Goal: Task Accomplishment & Management: Manage account settings

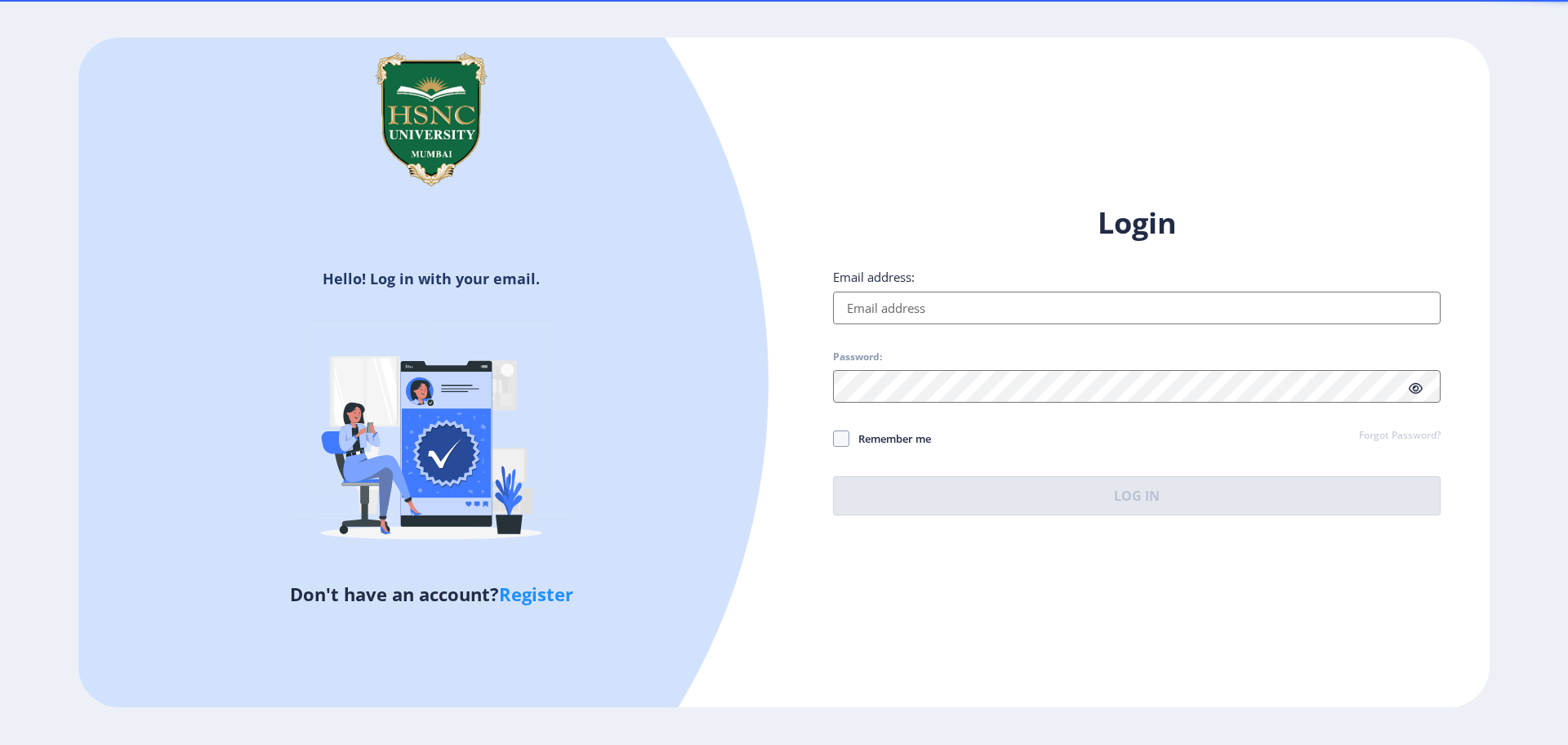
click at [1048, 309] on input "Email address:" at bounding box center [1138, 308] width 608 height 32
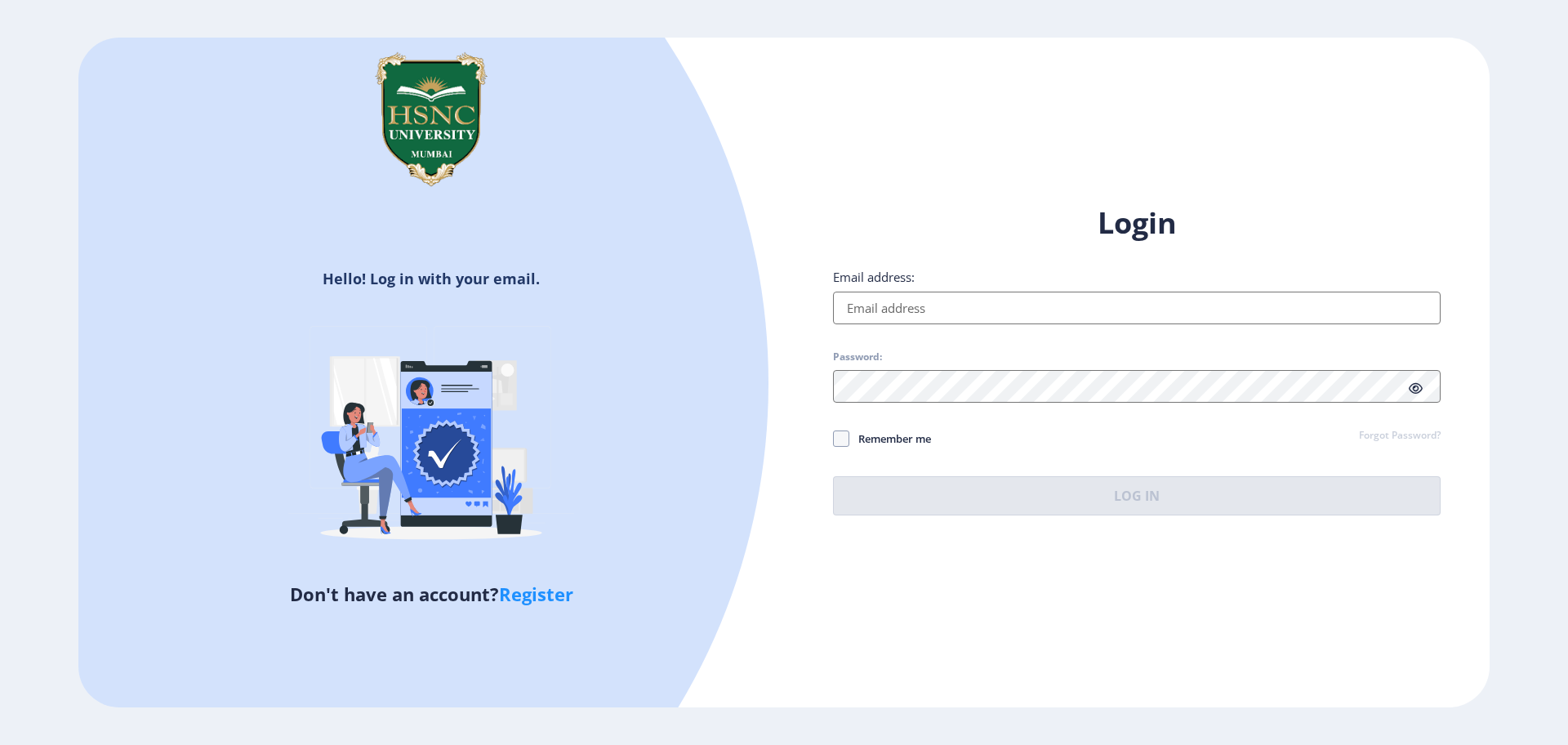
type input "k"
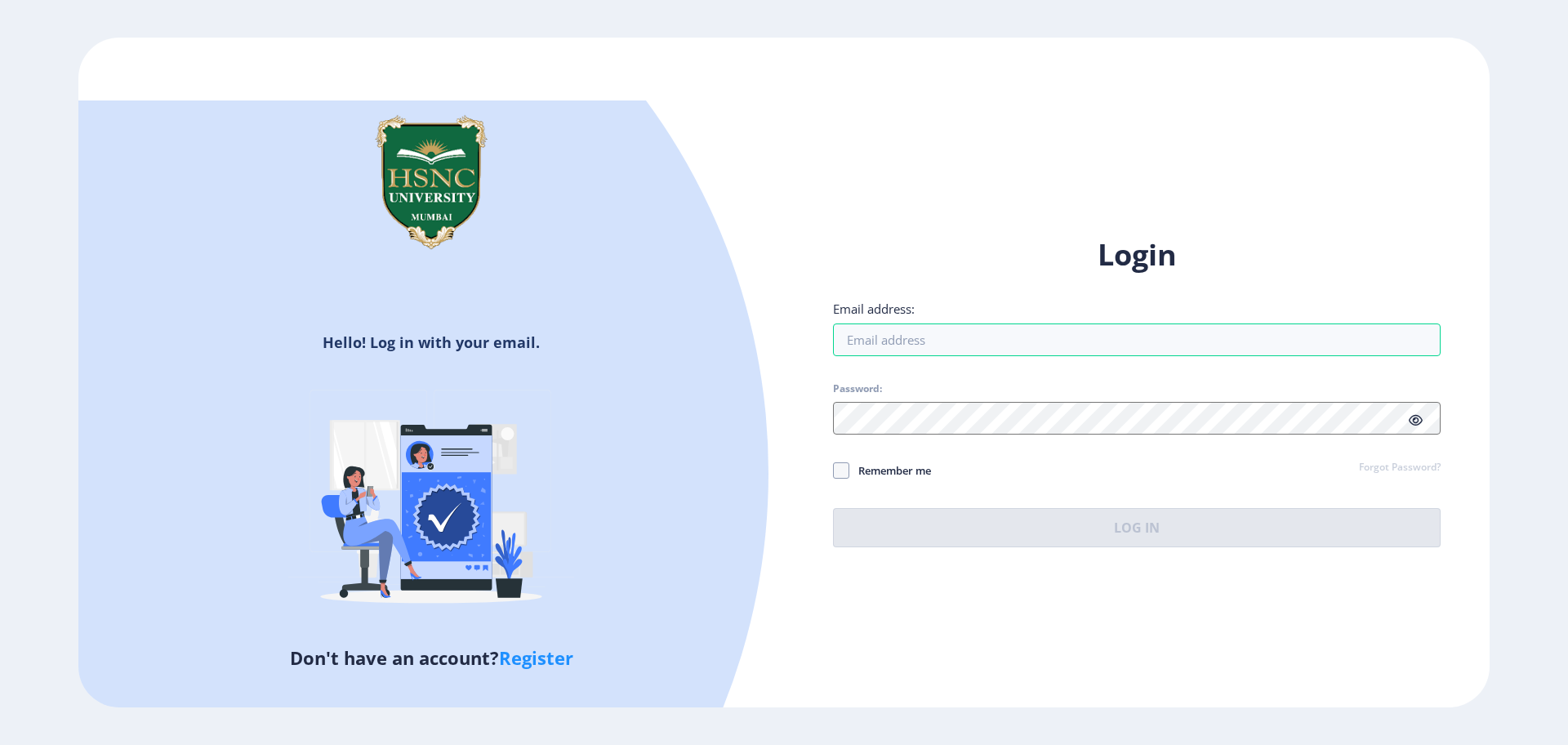
click at [525, 661] on link "Register" at bounding box center [536, 658] width 74 height 25
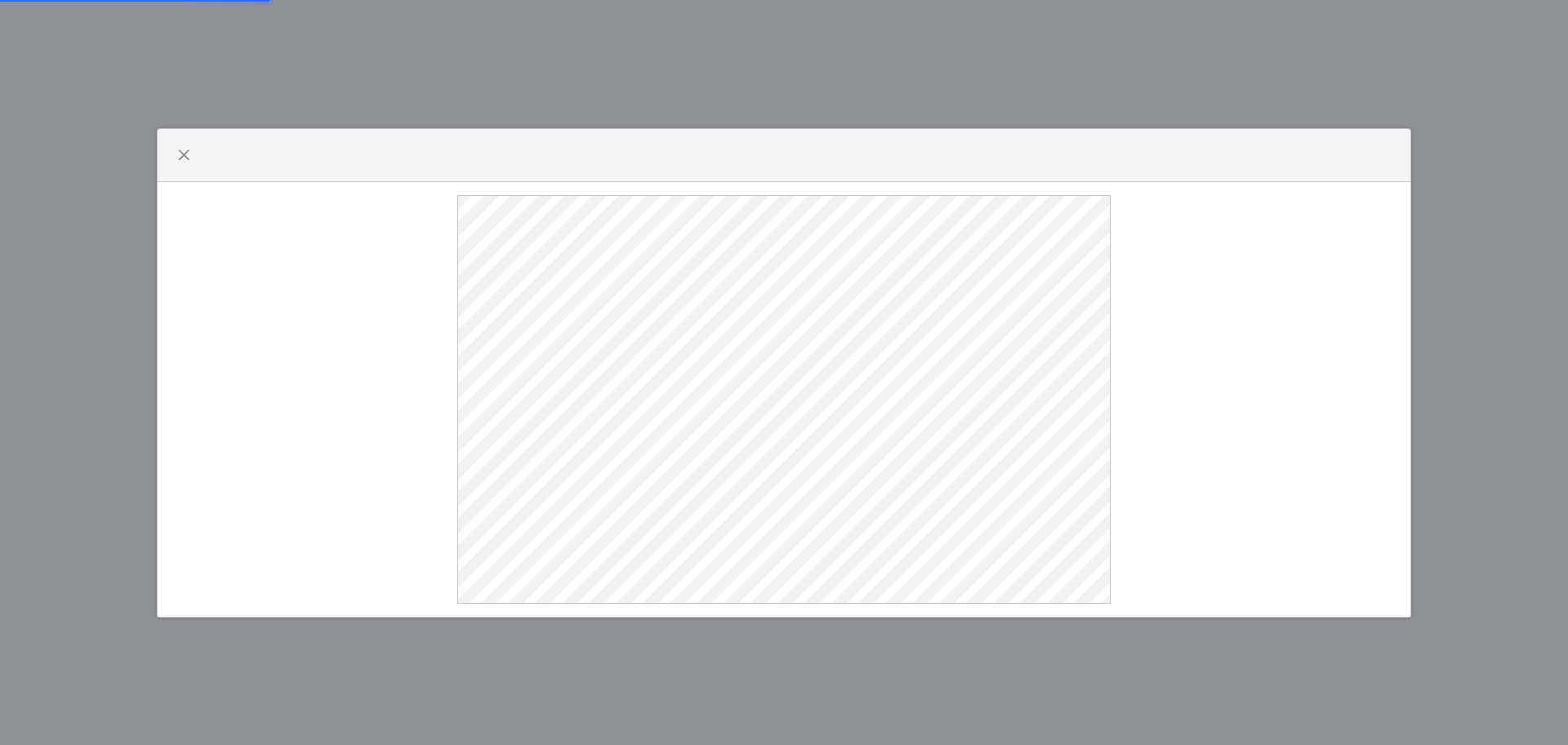
select select
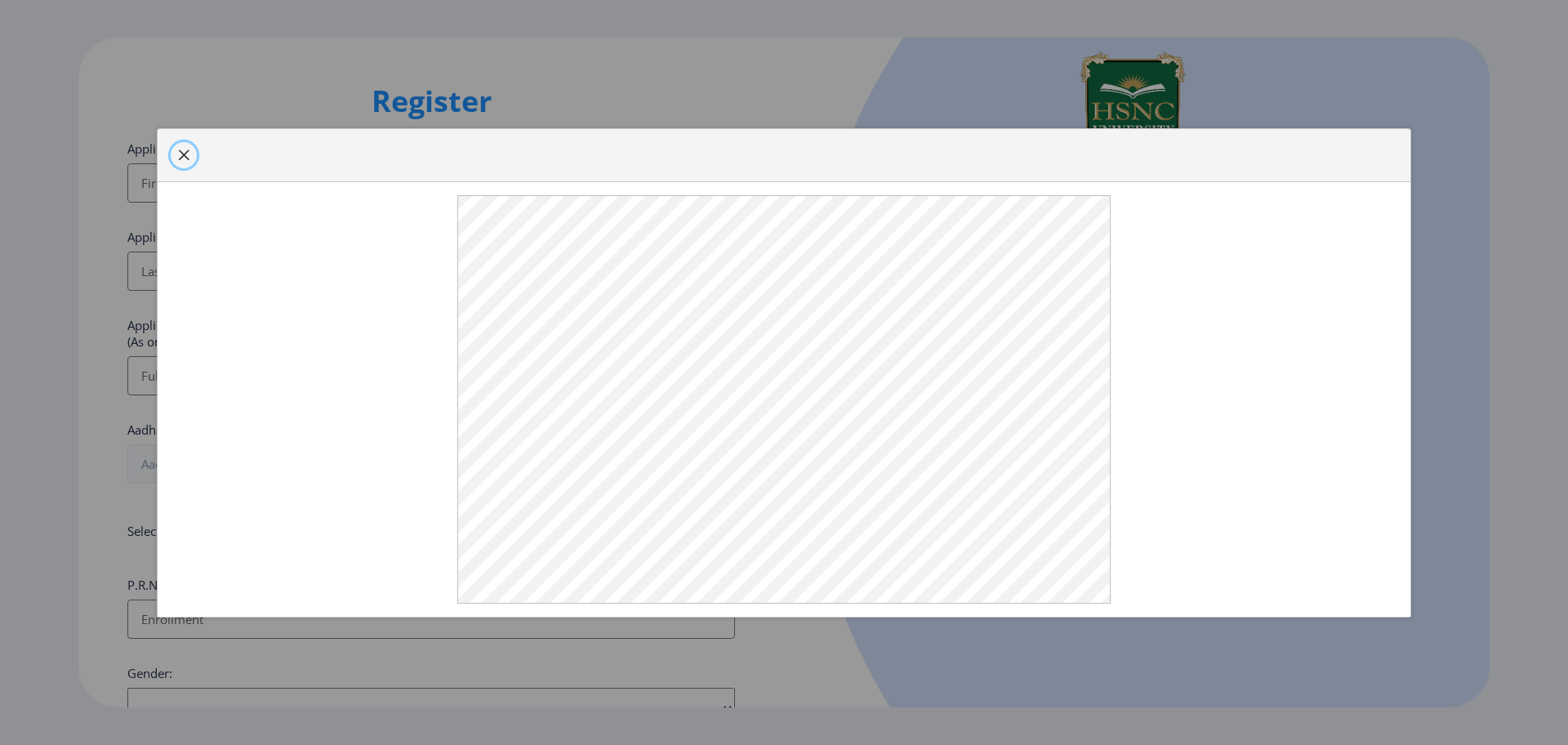
click at [172, 155] on button "button" at bounding box center [184, 156] width 27 height 27
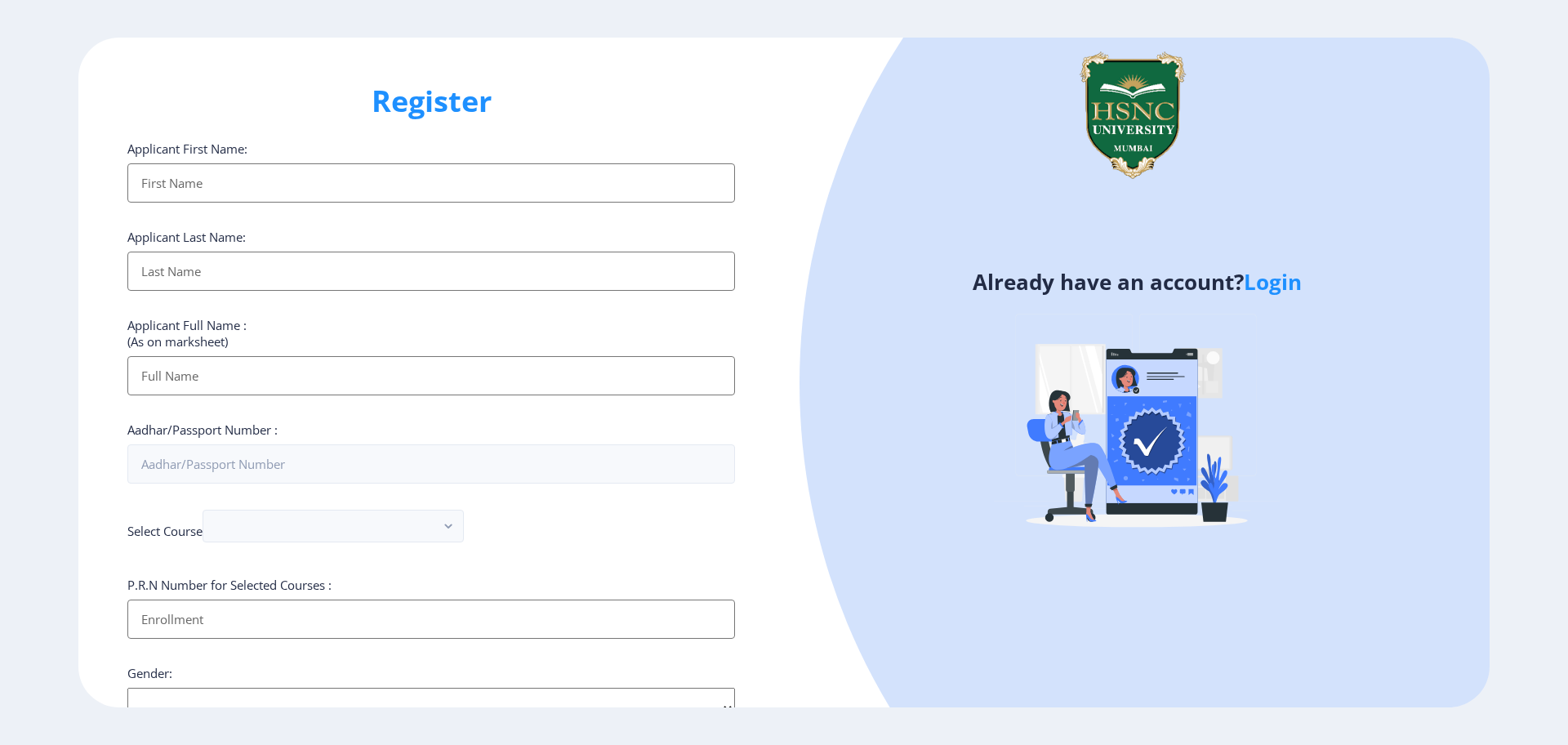
scroll to position [29, 0]
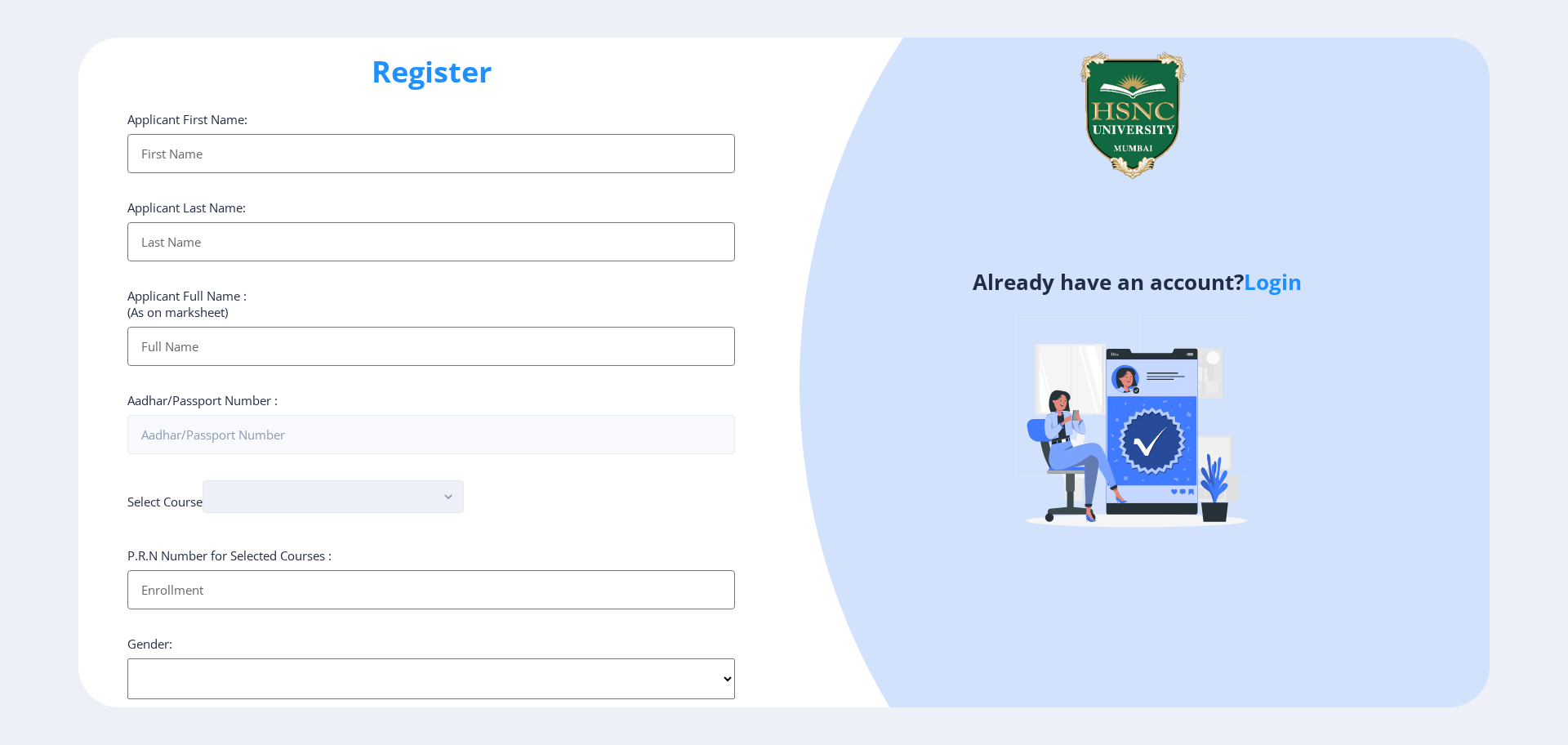
click at [263, 501] on button "button" at bounding box center [333, 496] width 261 height 32
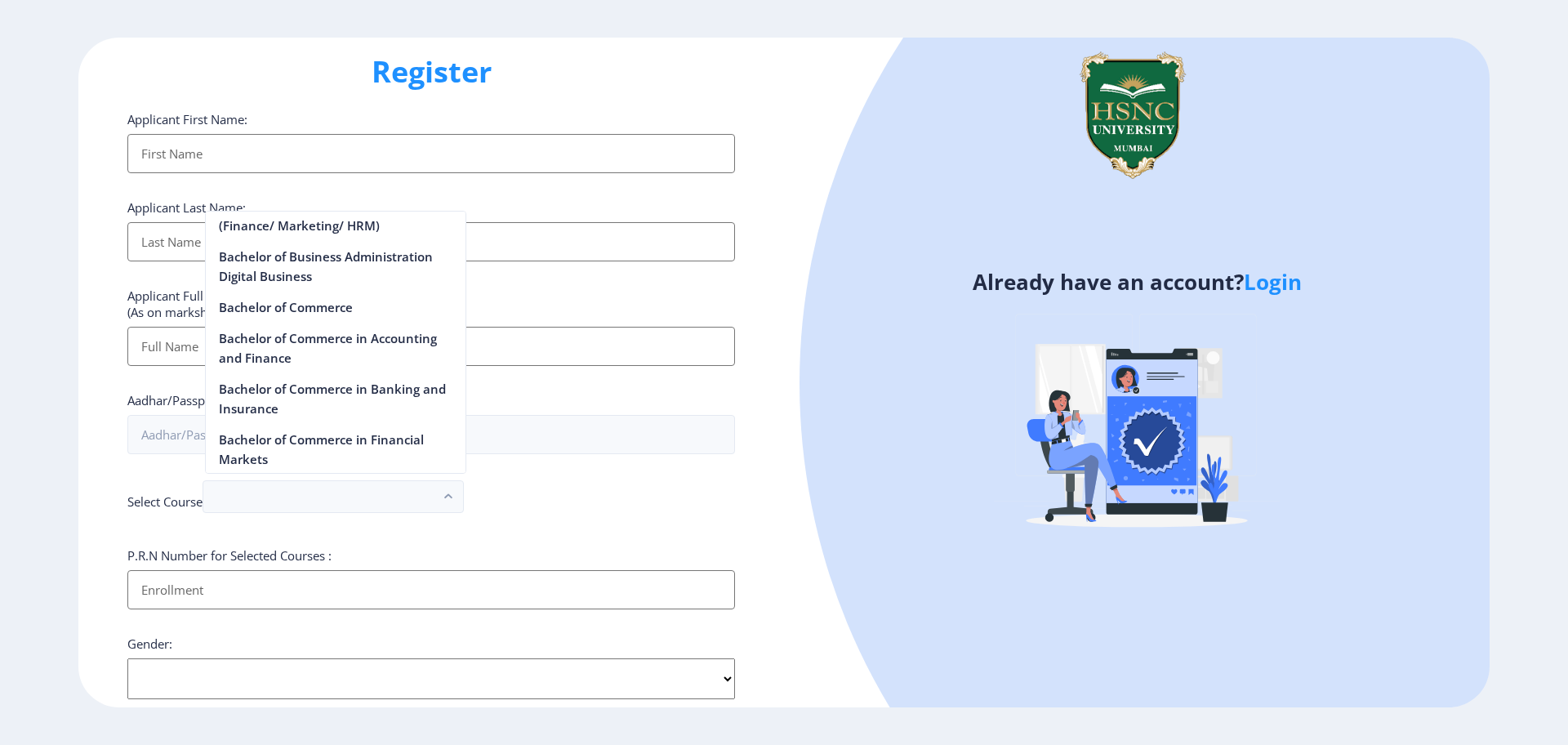
scroll to position [753, 0]
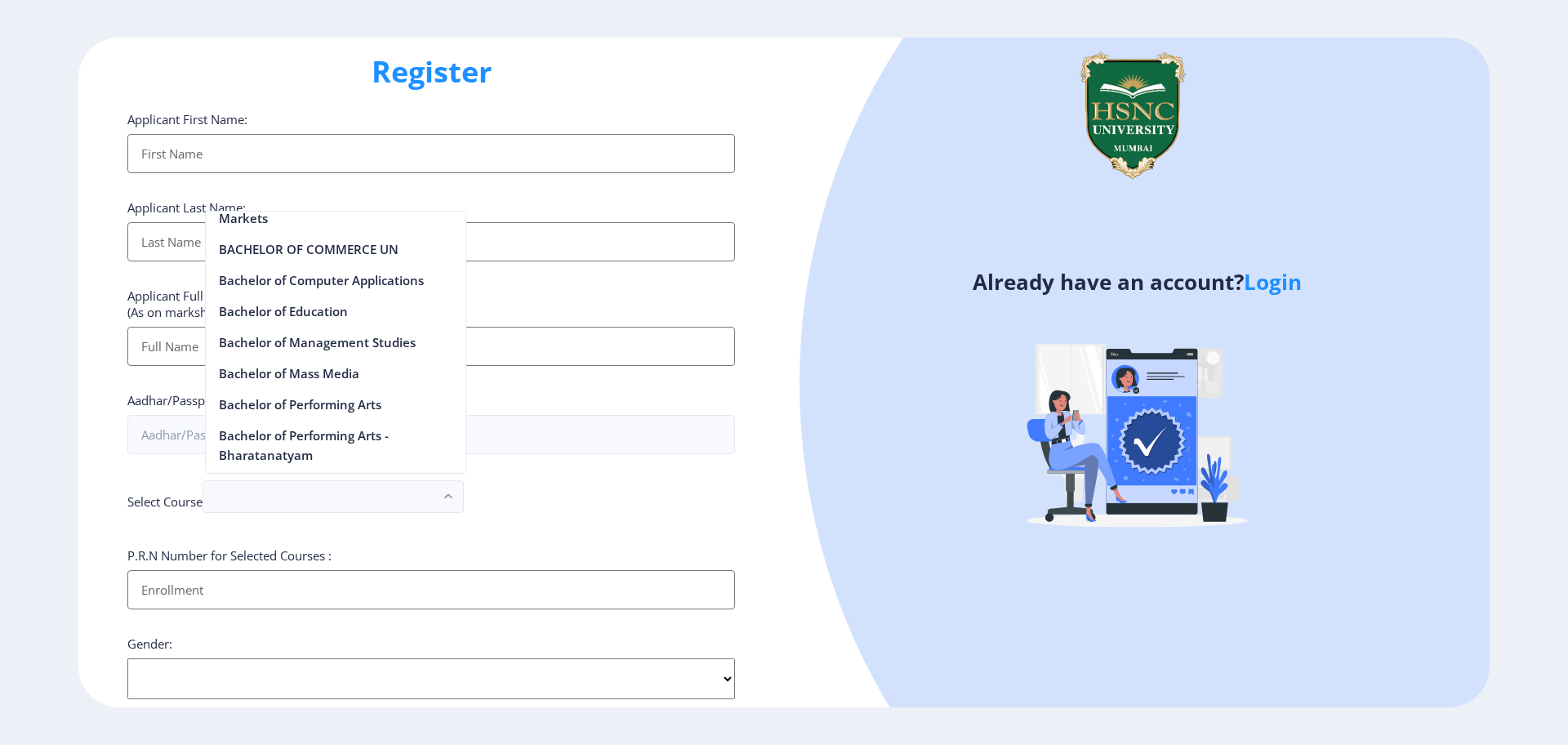
click at [1081, 273] on h4 "Already have an account? Login" at bounding box center [1137, 282] width 681 height 27
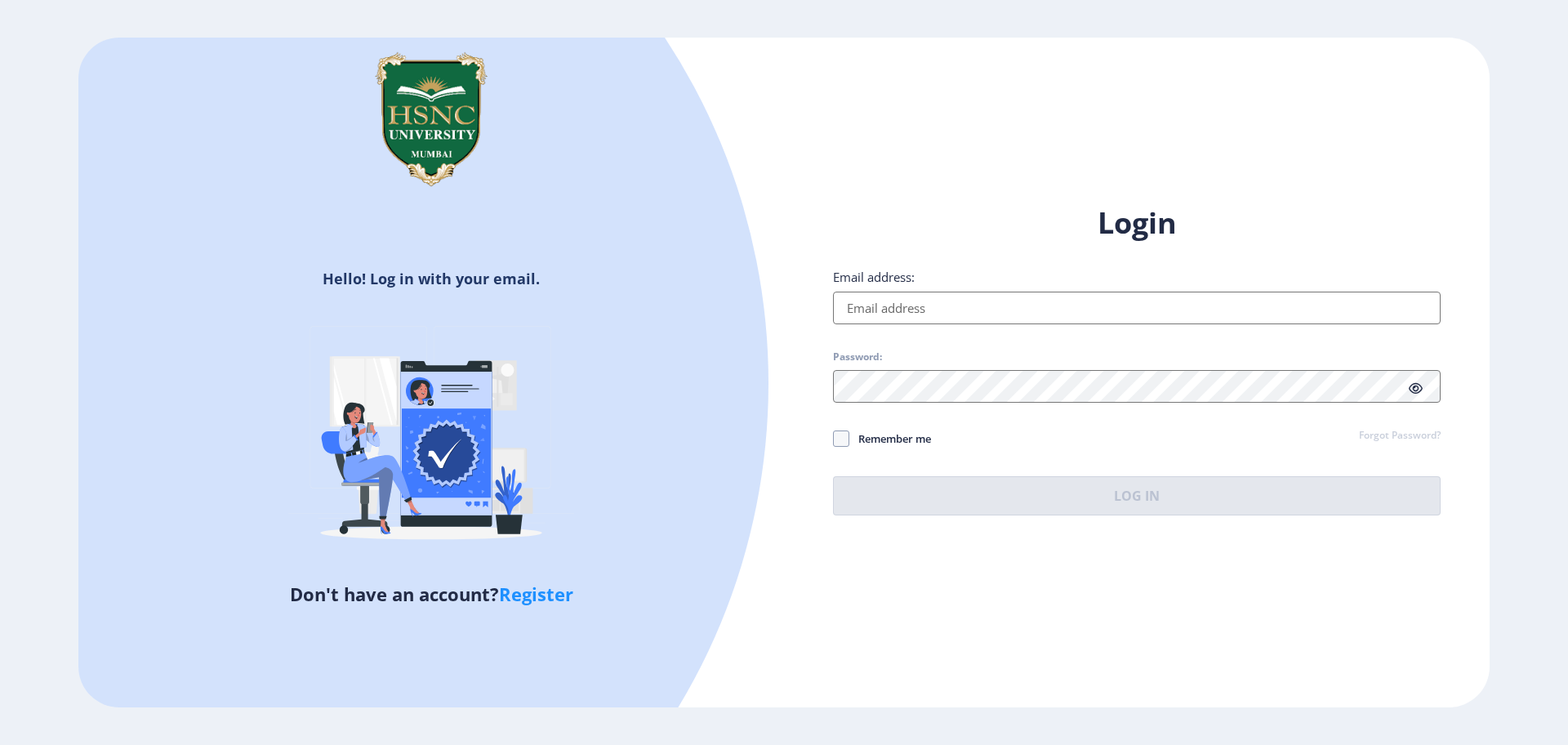
click at [938, 301] on input "Email address:" at bounding box center [1138, 308] width 608 height 32
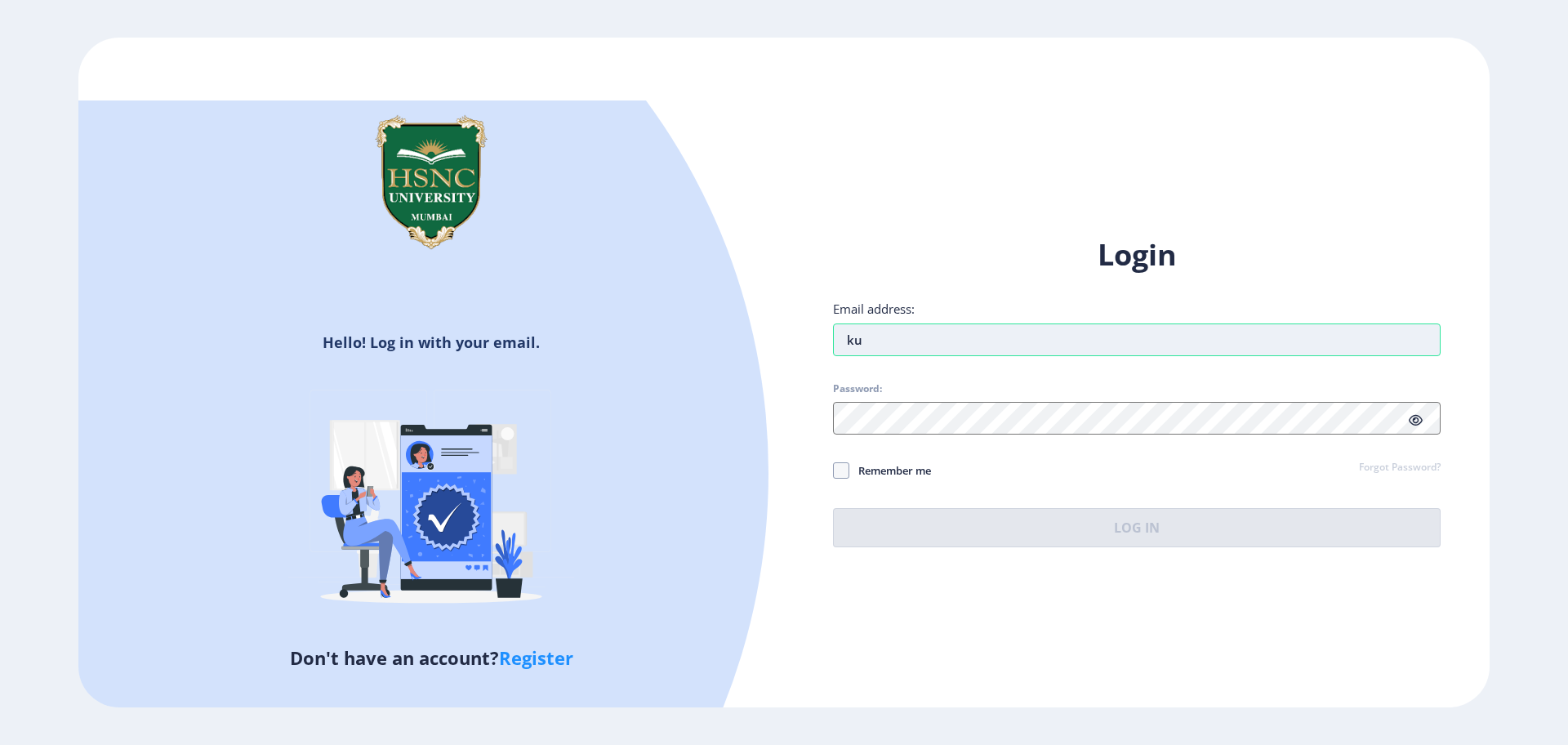
type input "[EMAIL_ADDRESS][DOMAIN_NAME]"
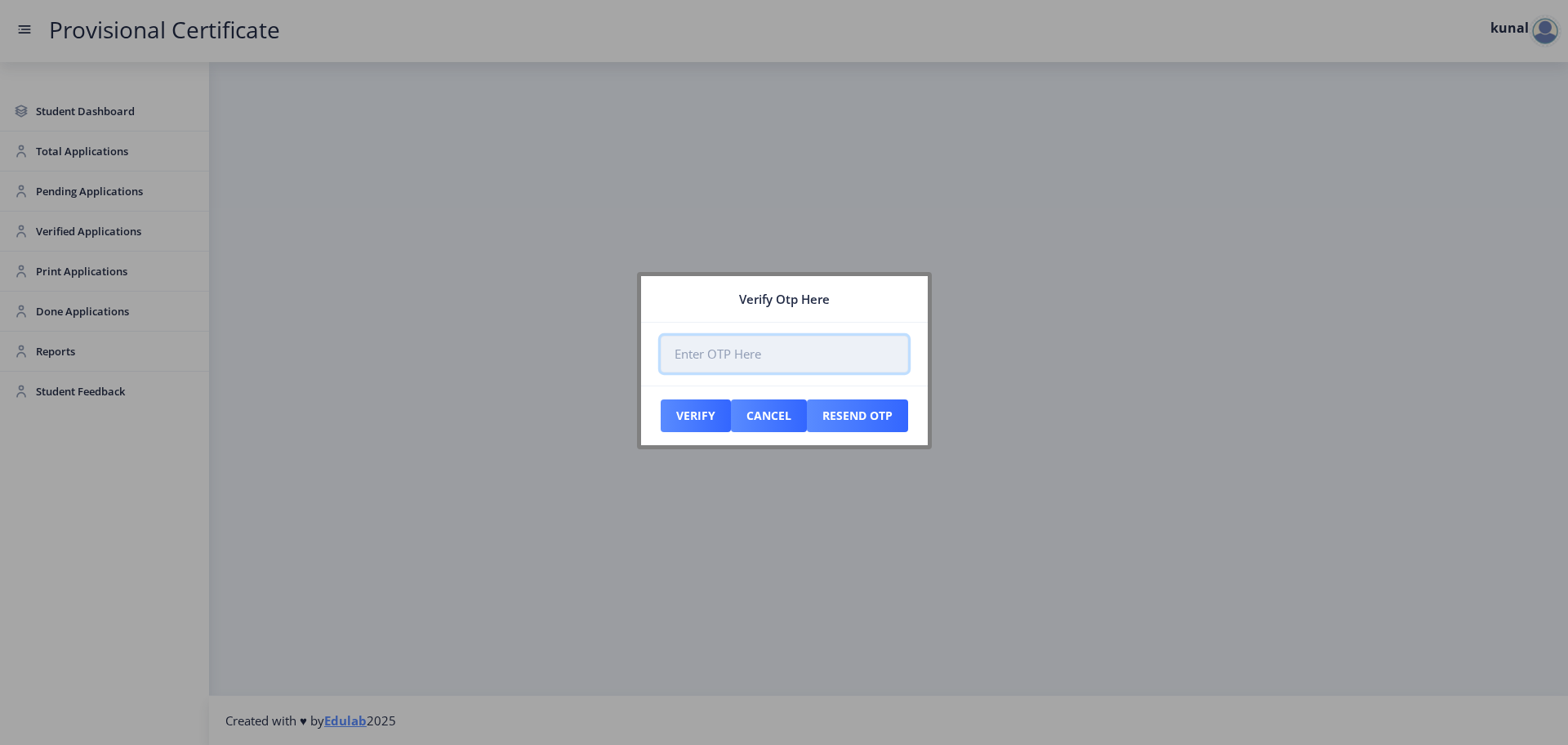
paste input "926973"
type input "926973"
click at [690, 411] on button "Verify" at bounding box center [696, 415] width 70 height 32
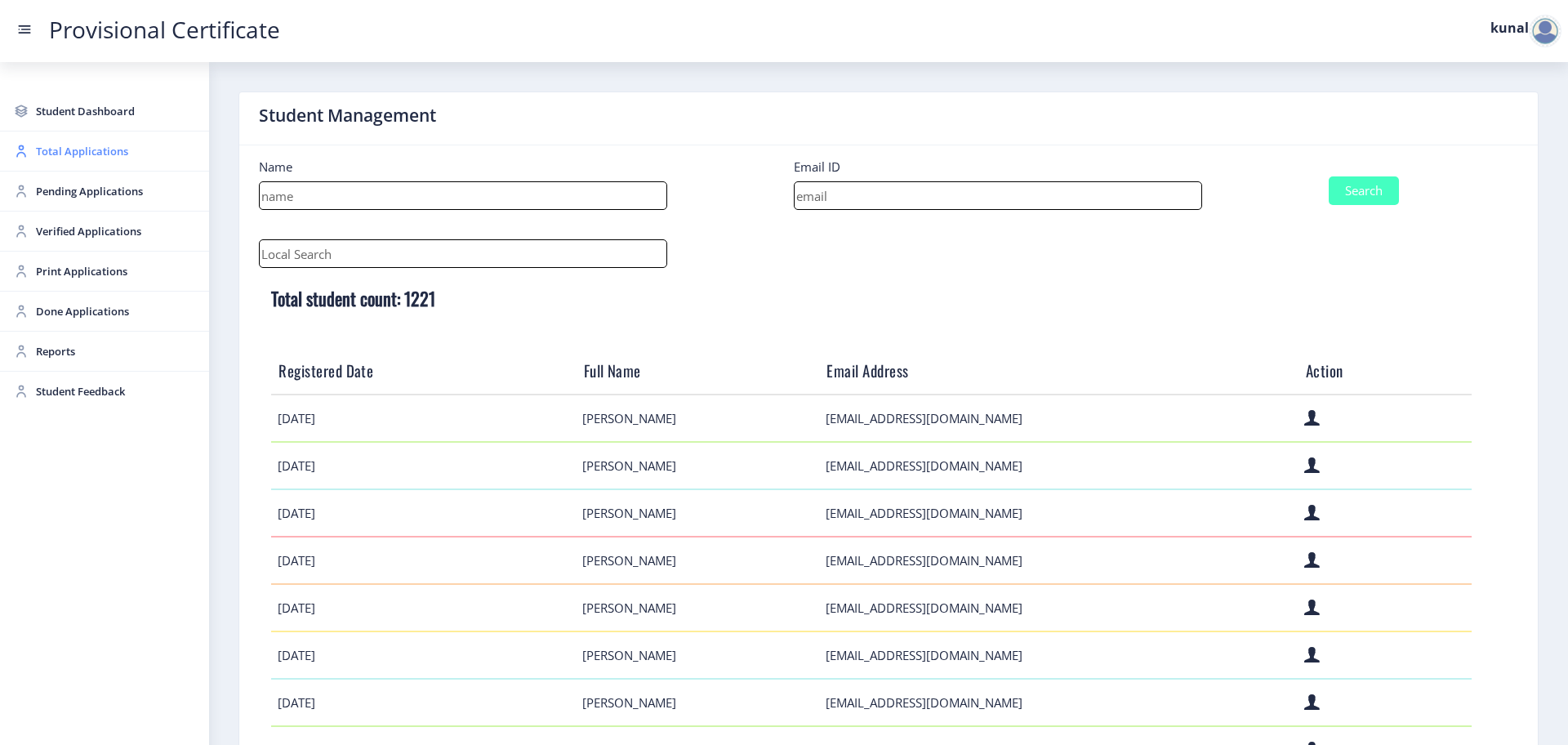
click at [89, 148] on span "Total Applications" at bounding box center [116, 151] width 160 height 20
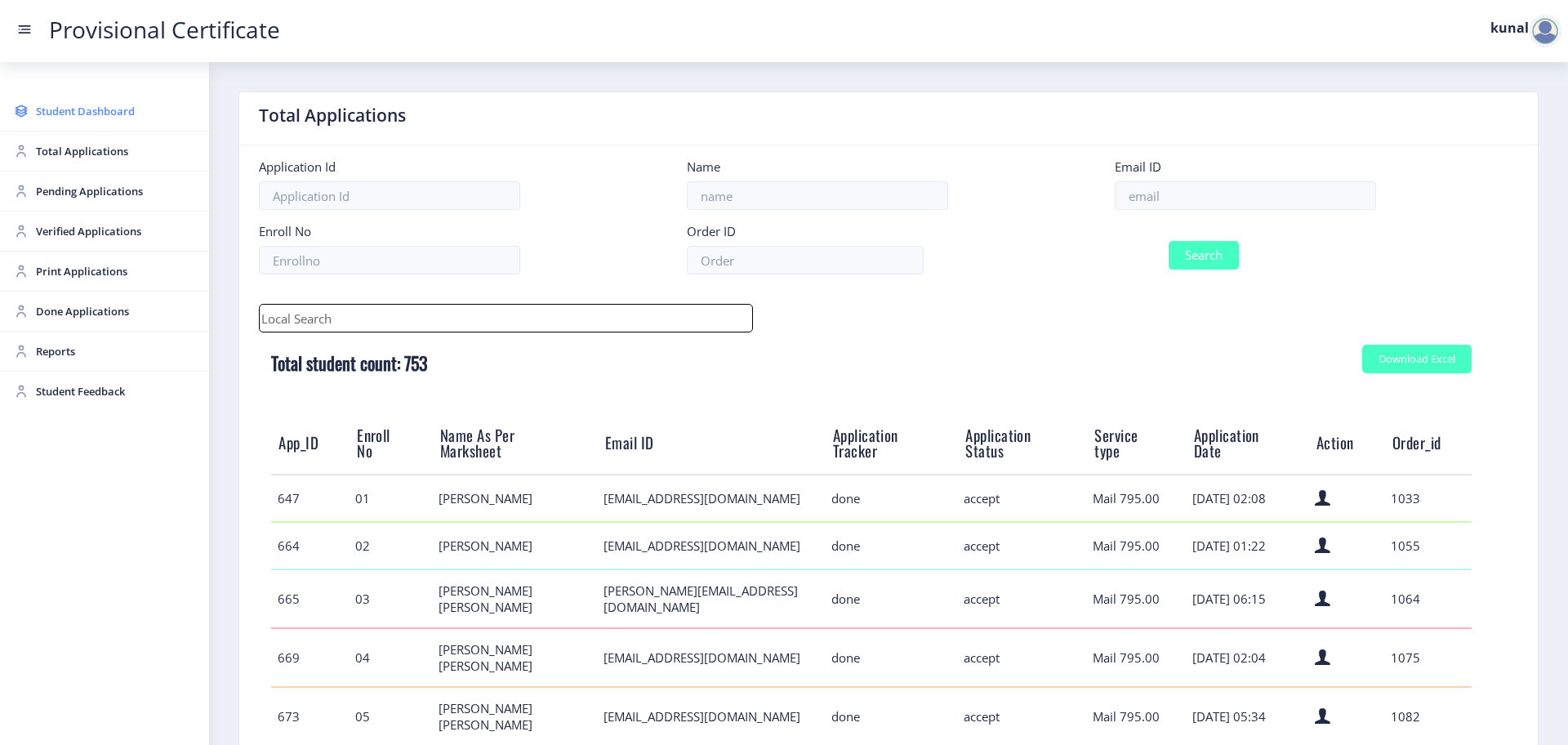
click at [81, 107] on span "Student Dashboard" at bounding box center [116, 111] width 160 height 20
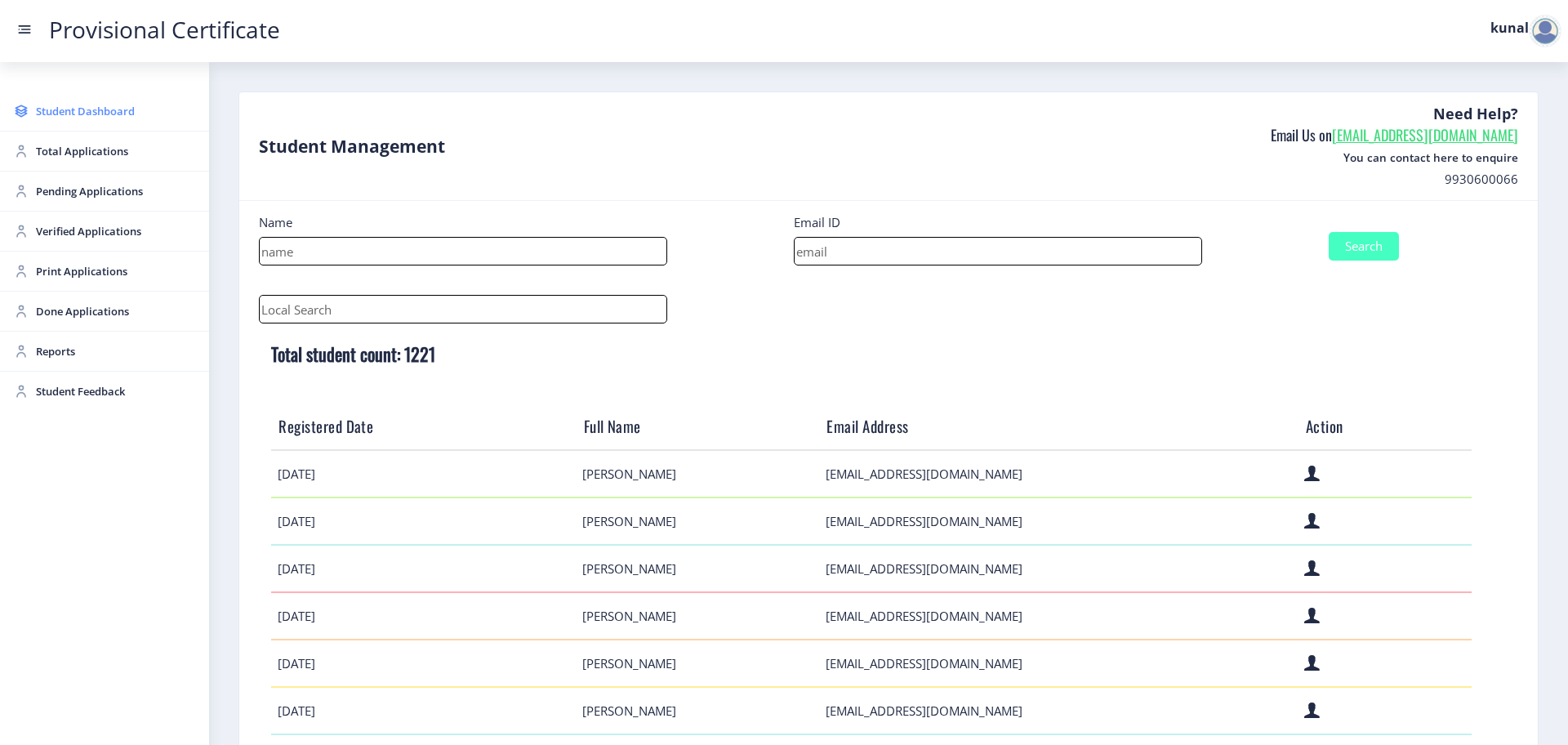
click at [98, 116] on span "Student Dashboard" at bounding box center [116, 111] width 160 height 20
click at [1550, 33] on div at bounding box center [1545, 30] width 32 height 32
click at [1478, 120] on span "Log out" at bounding box center [1503, 119] width 105 height 20
